Goal: Download file/media

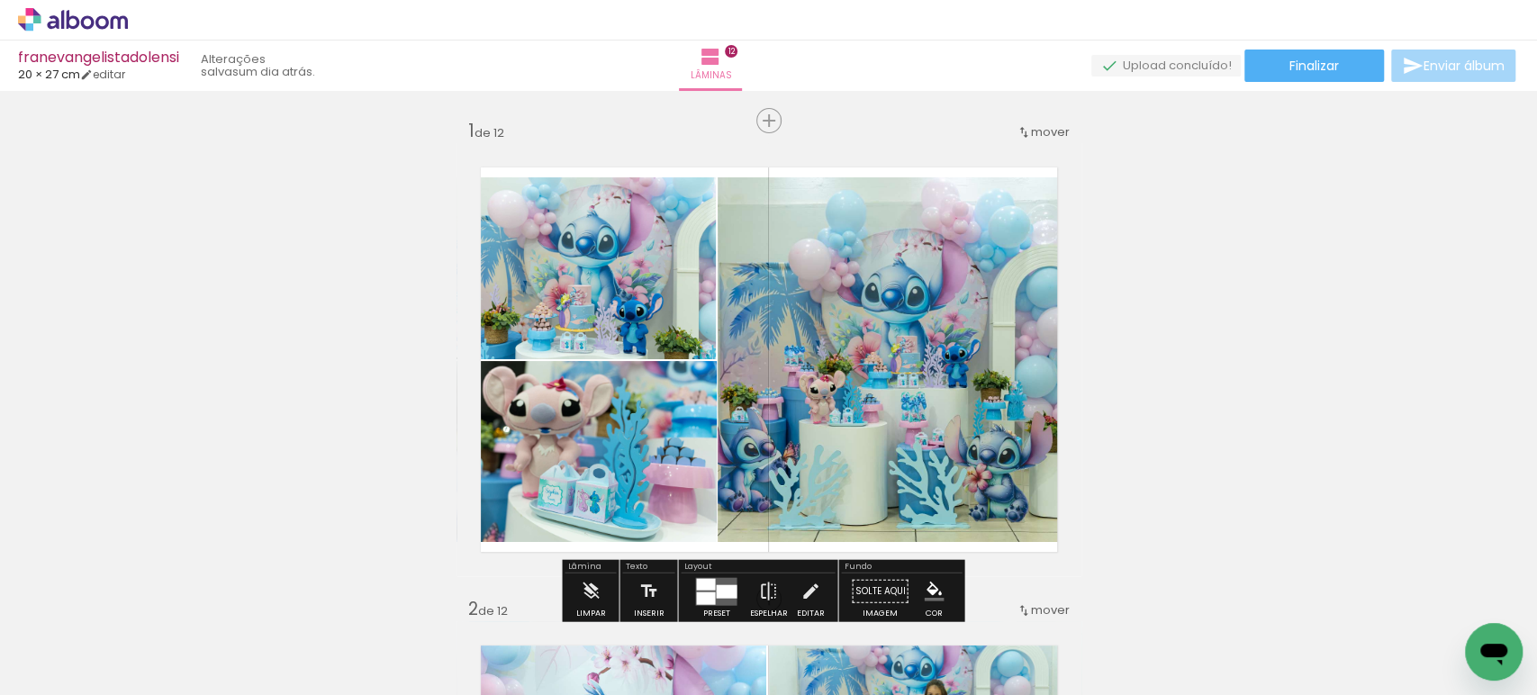
drag, startPoint x: 79, startPoint y: 21, endPoint x: 114, endPoint y: 5, distance: 38.7
click at [79, 20] on icon at bounding box center [74, 19] width 14 height 19
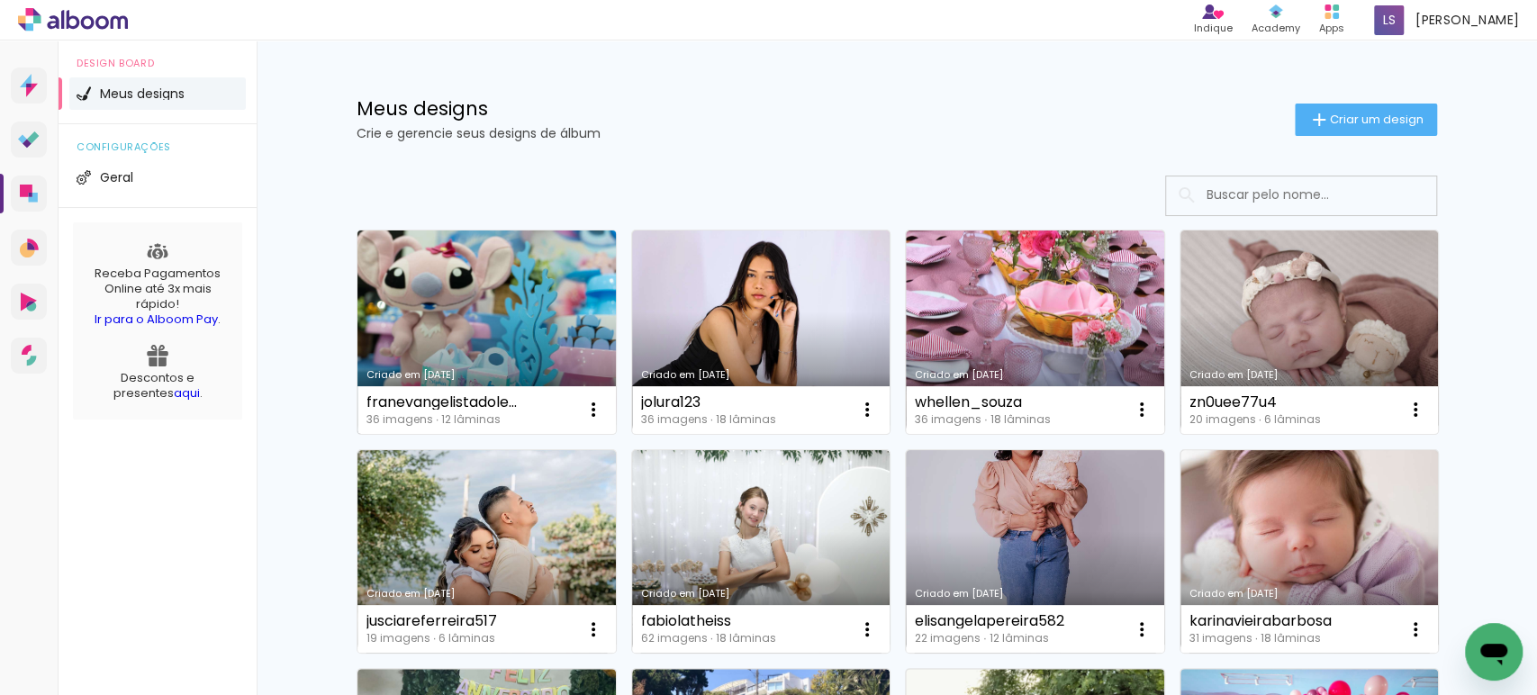
click at [464, 290] on link "Criado em [DATE]" at bounding box center [486, 332] width 258 height 203
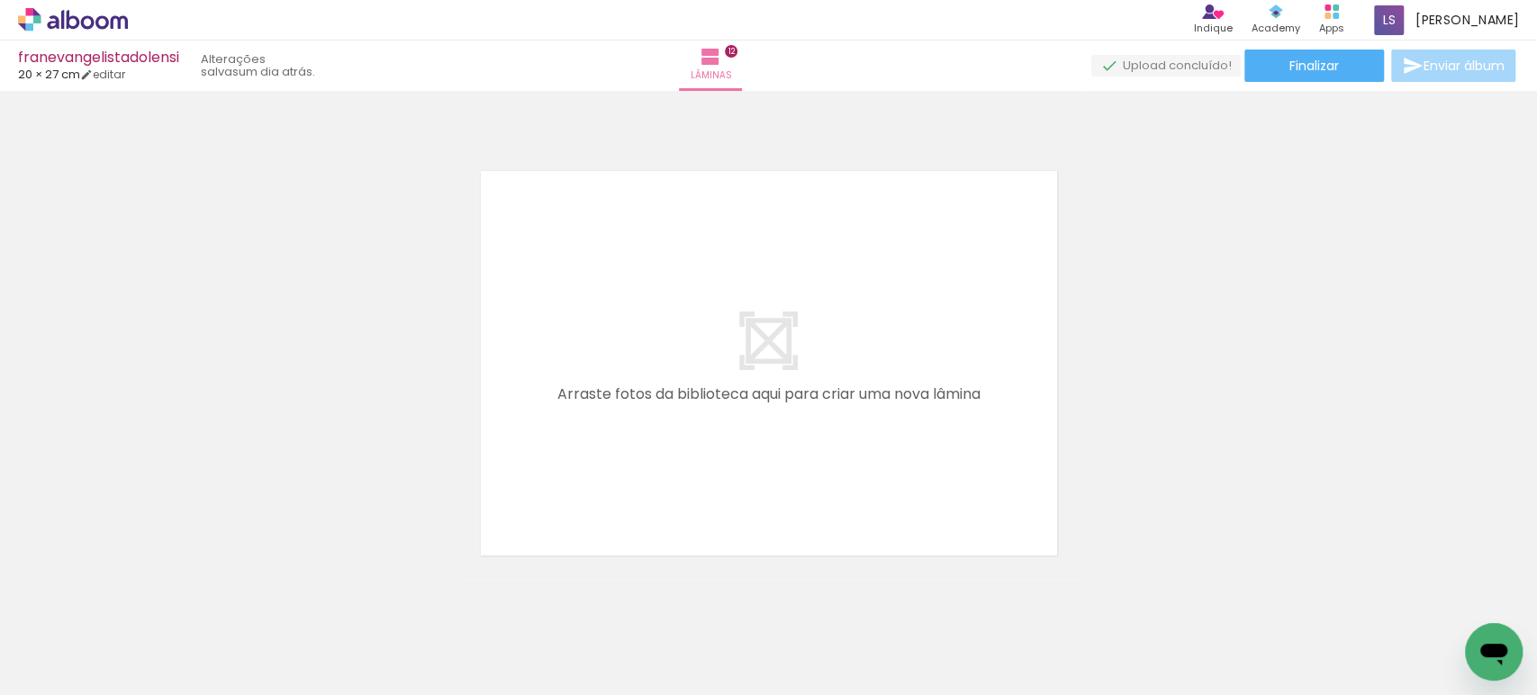
scroll to position [5793, 0]
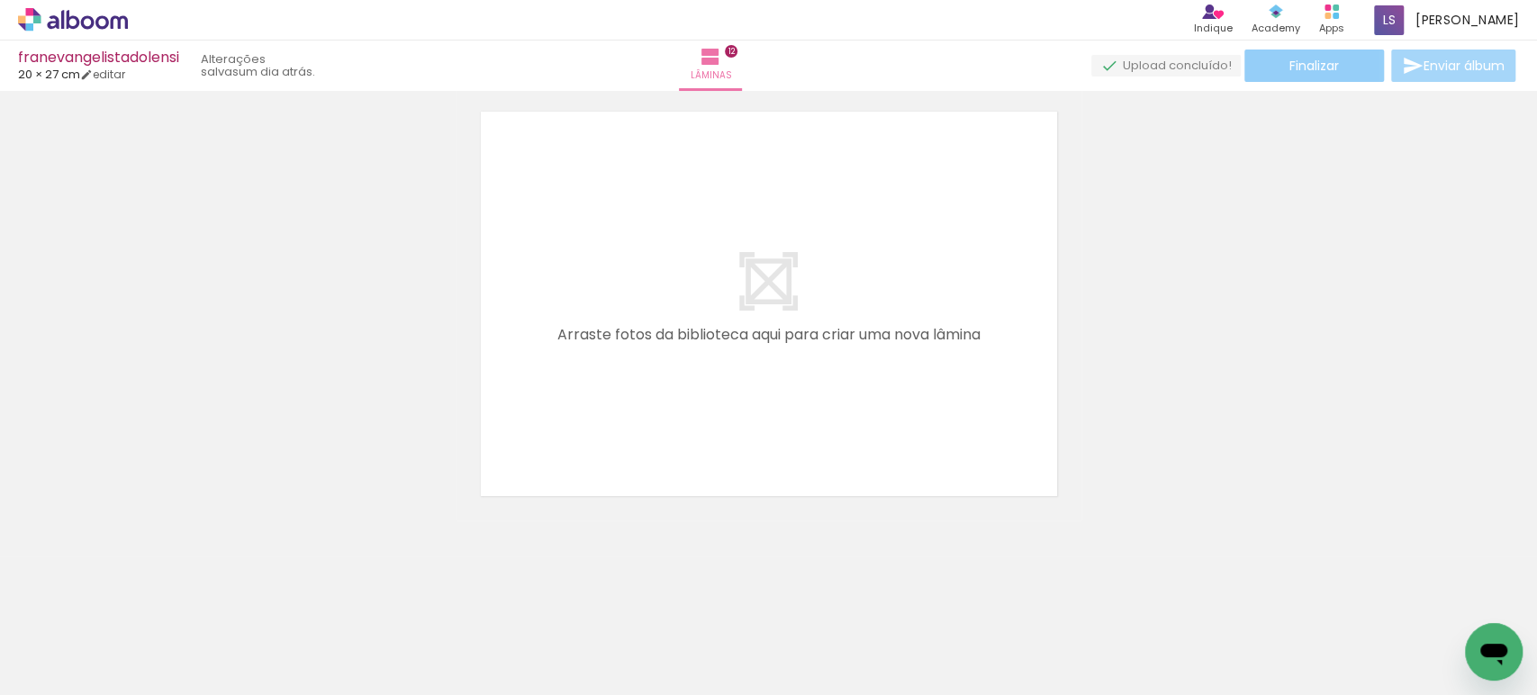
click at [1279, 63] on paper-button "Finalizar" at bounding box center [1314, 66] width 140 height 32
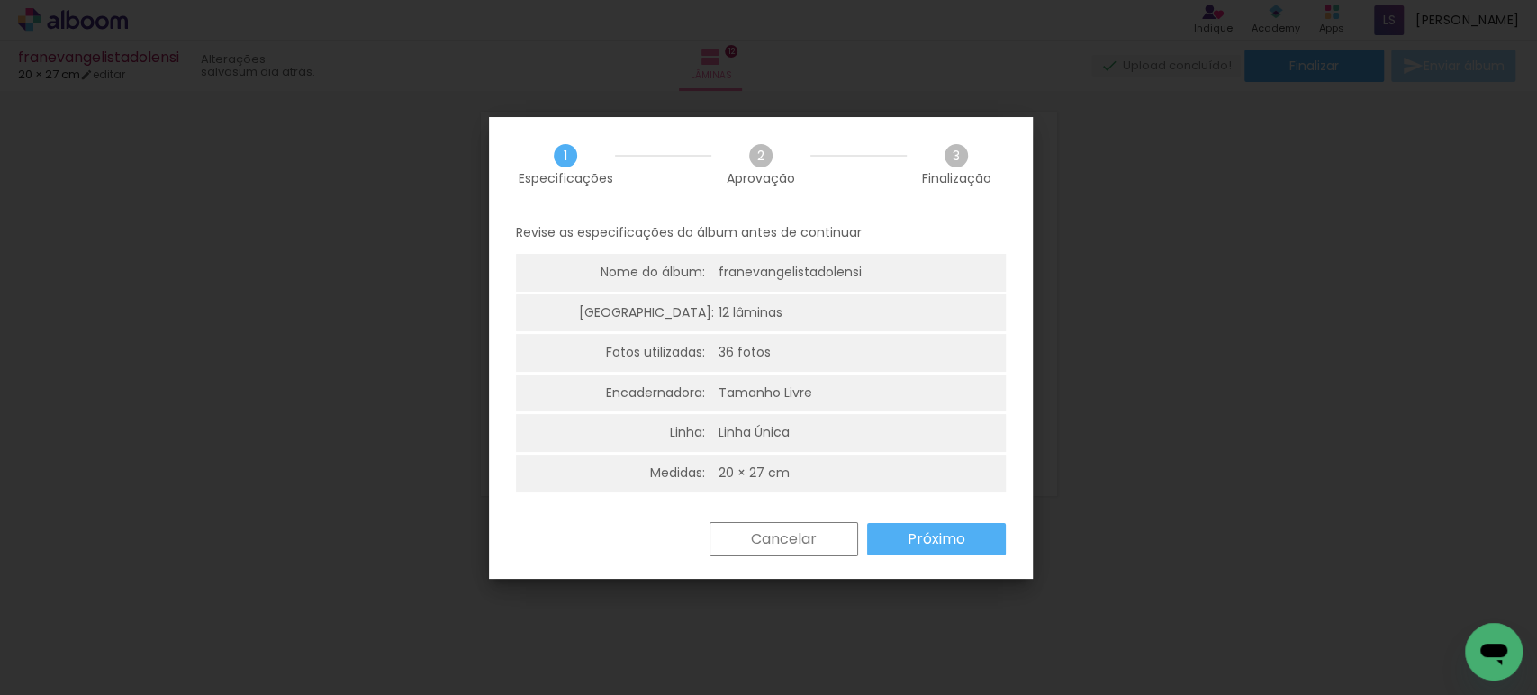
click at [0, 0] on slot "Próximo" at bounding box center [0, 0] width 0 height 0
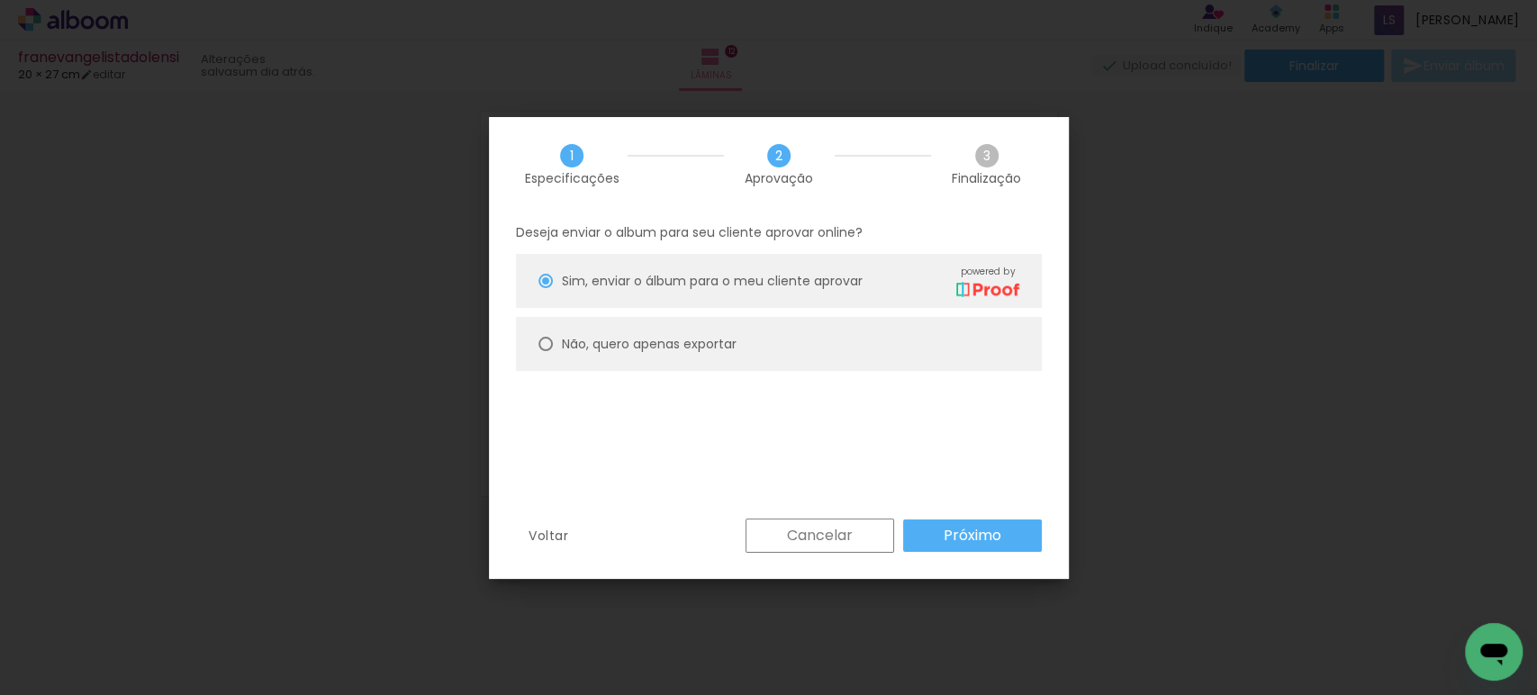
click at [707, 330] on paper-radio-button "Não, quero apenas exportar" at bounding box center [779, 344] width 526 height 54
type paper-radio-button "on"
click at [0, 0] on slot "Próximo" at bounding box center [0, 0] width 0 height 0
type input "Alta, 300 DPI"
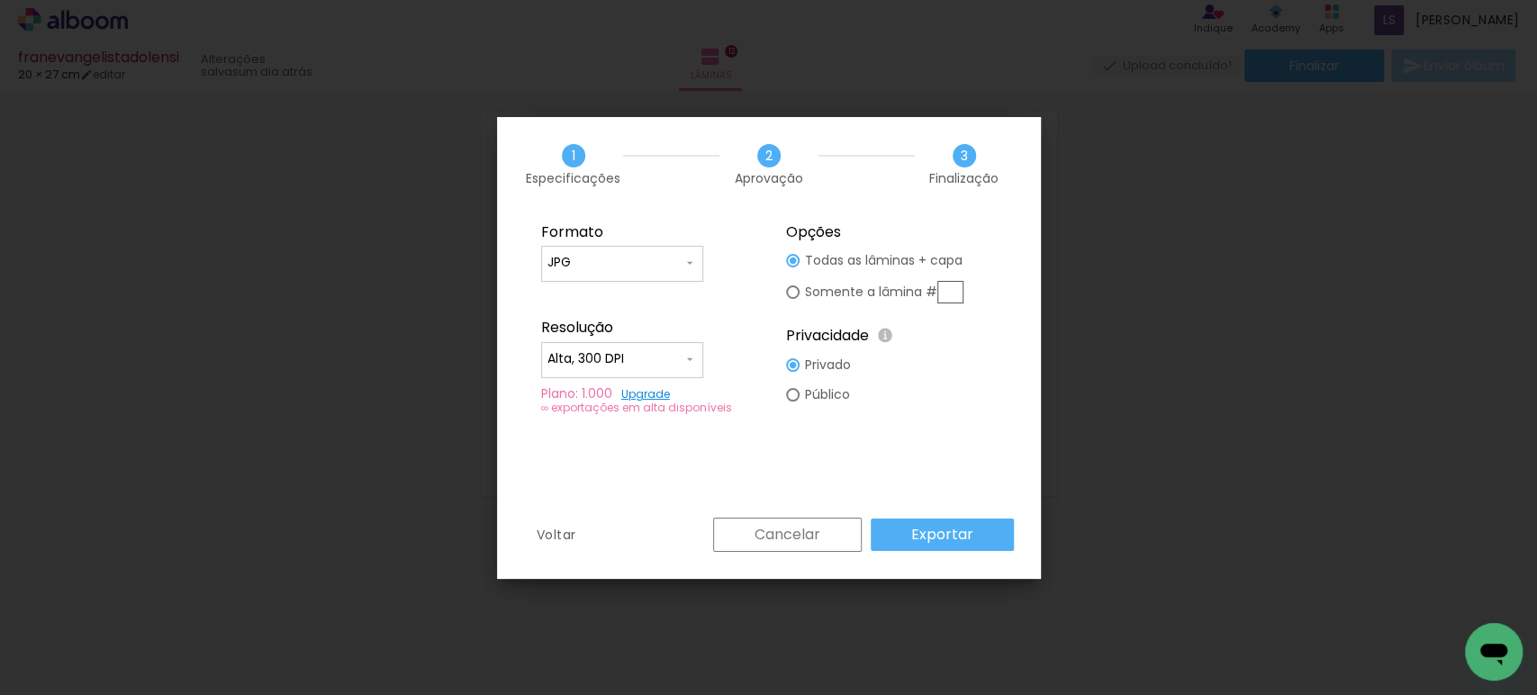
click at [646, 260] on input "JPG" at bounding box center [614, 263] width 135 height 18
click at [621, 291] on paper-item "PDF" at bounding box center [622, 296] width 162 height 36
type input "PDF"
click at [581, 351] on input "Alta, 300 DPI" at bounding box center [614, 359] width 135 height 18
click at [0, 0] on slot "Baixa" at bounding box center [0, 0] width 0 height 0
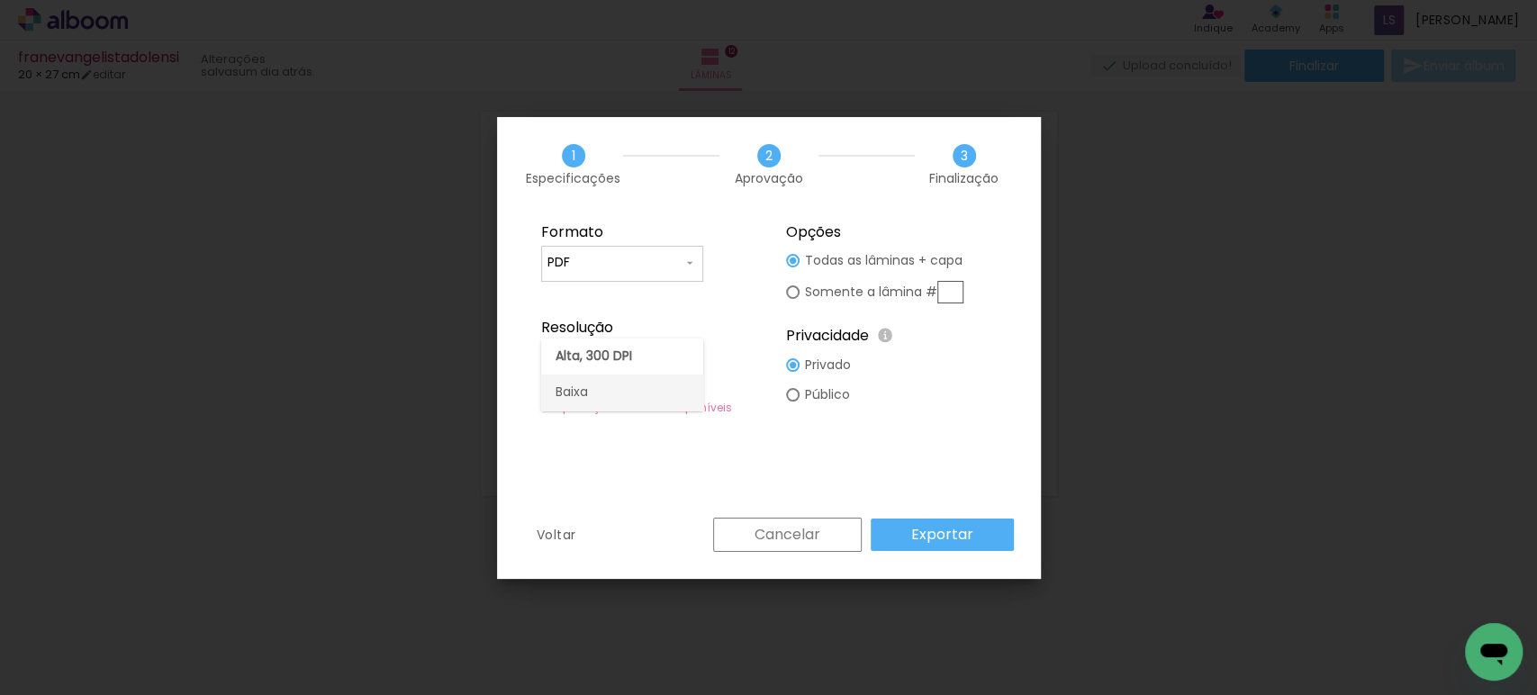
type input "Baixa"
click at [905, 531] on paper-button "Exportar" at bounding box center [942, 535] width 143 height 32
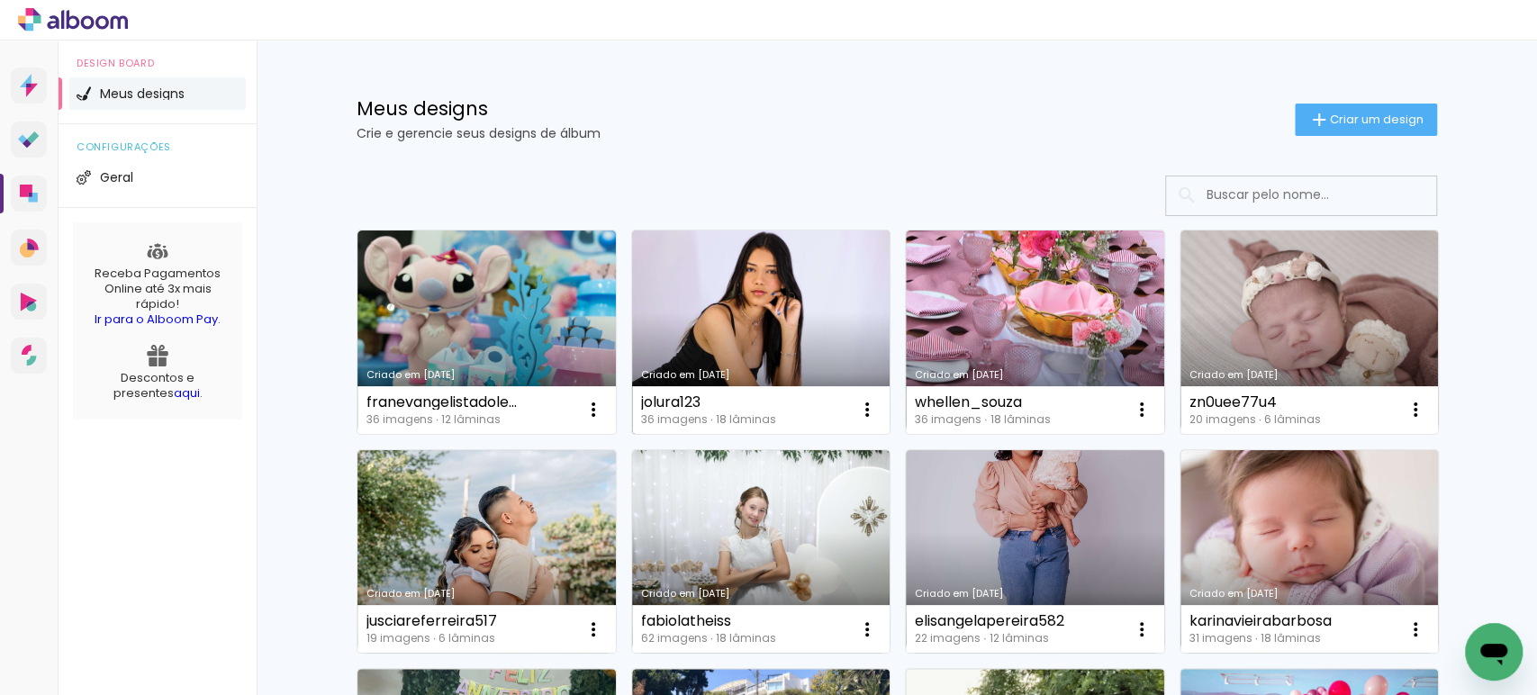
click at [762, 300] on link "Criado em [DATE]" at bounding box center [761, 332] width 258 height 203
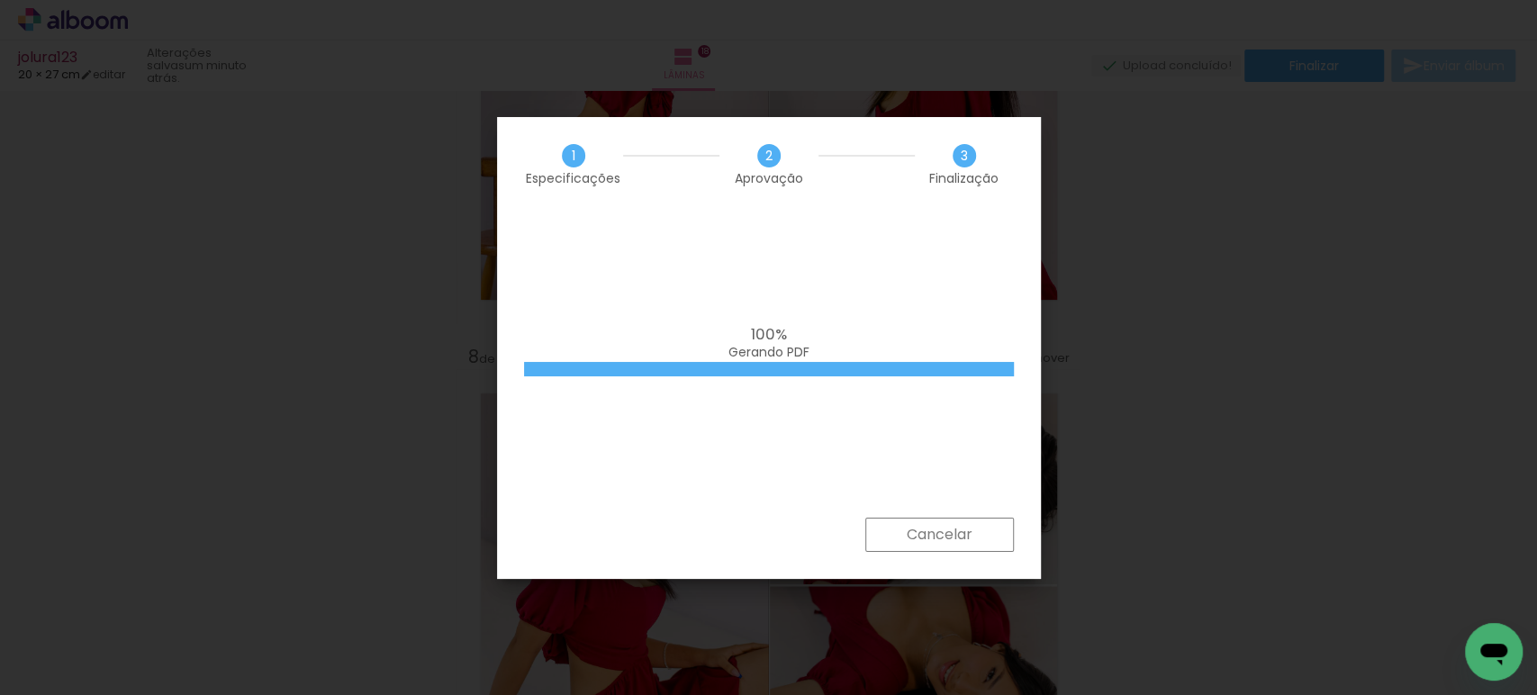
scroll to position [0, 2247]
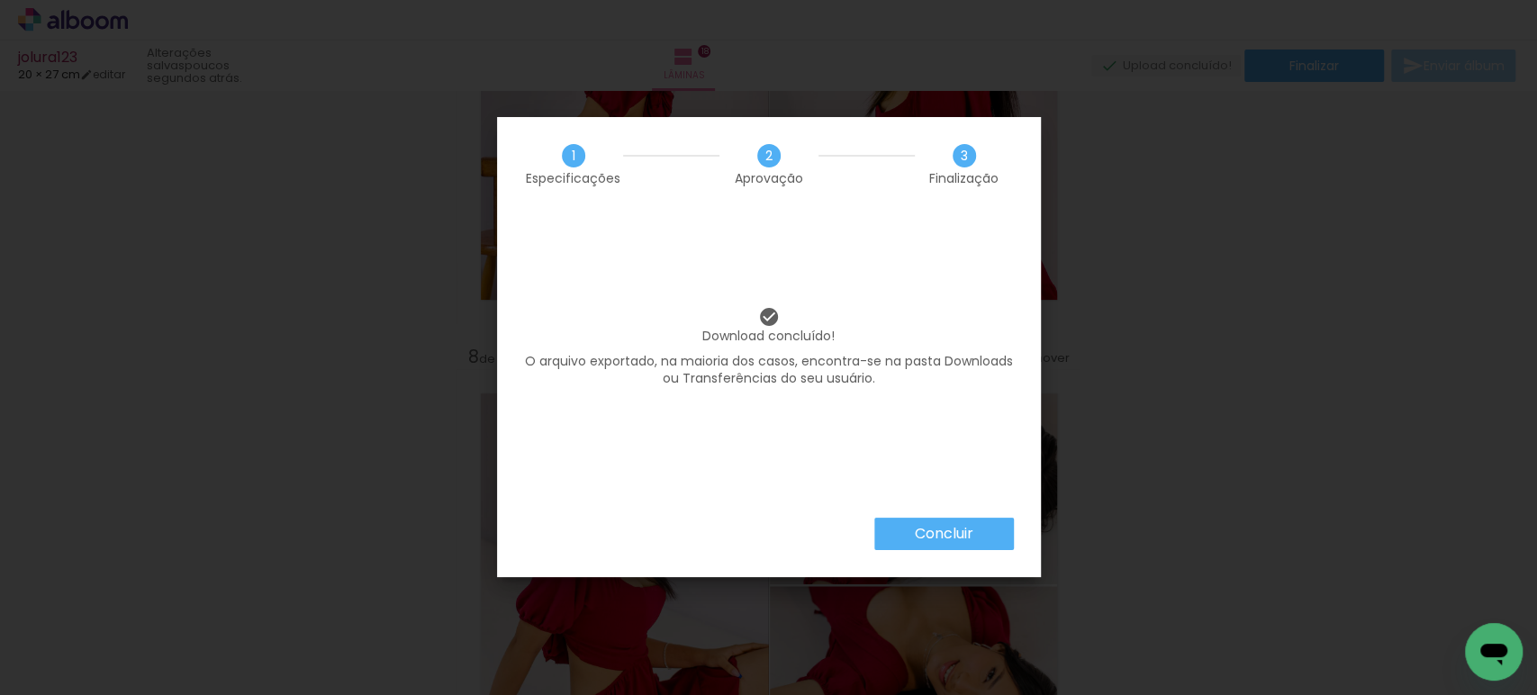
scroll to position [0, 2247]
